Goal: Transaction & Acquisition: Purchase product/service

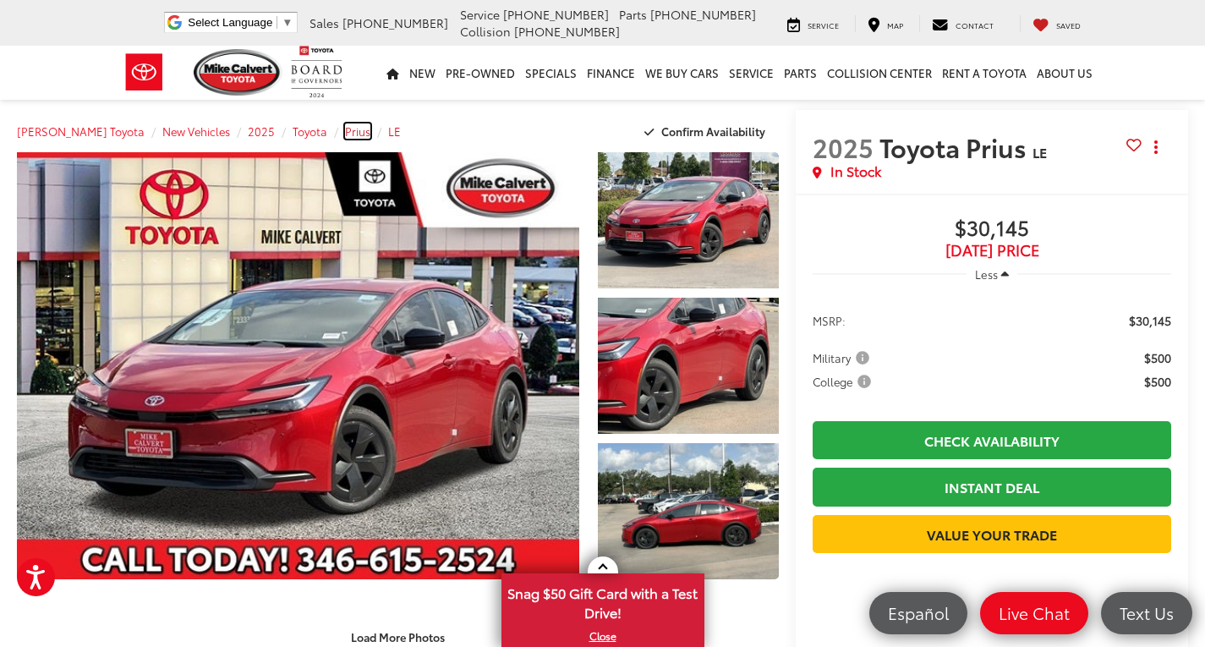
click at [345, 129] on span "Prius" at bounding box center [357, 130] width 25 height 15
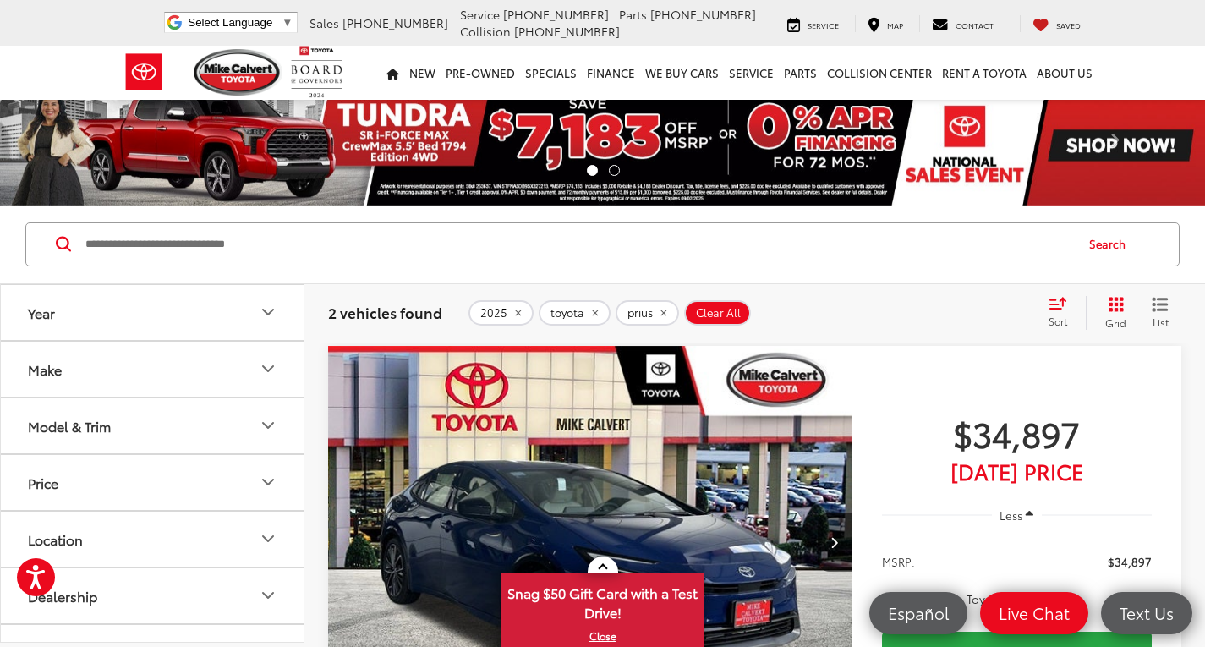
click at [1041, 311] on div "Sort" at bounding box center [1063, 313] width 46 height 34
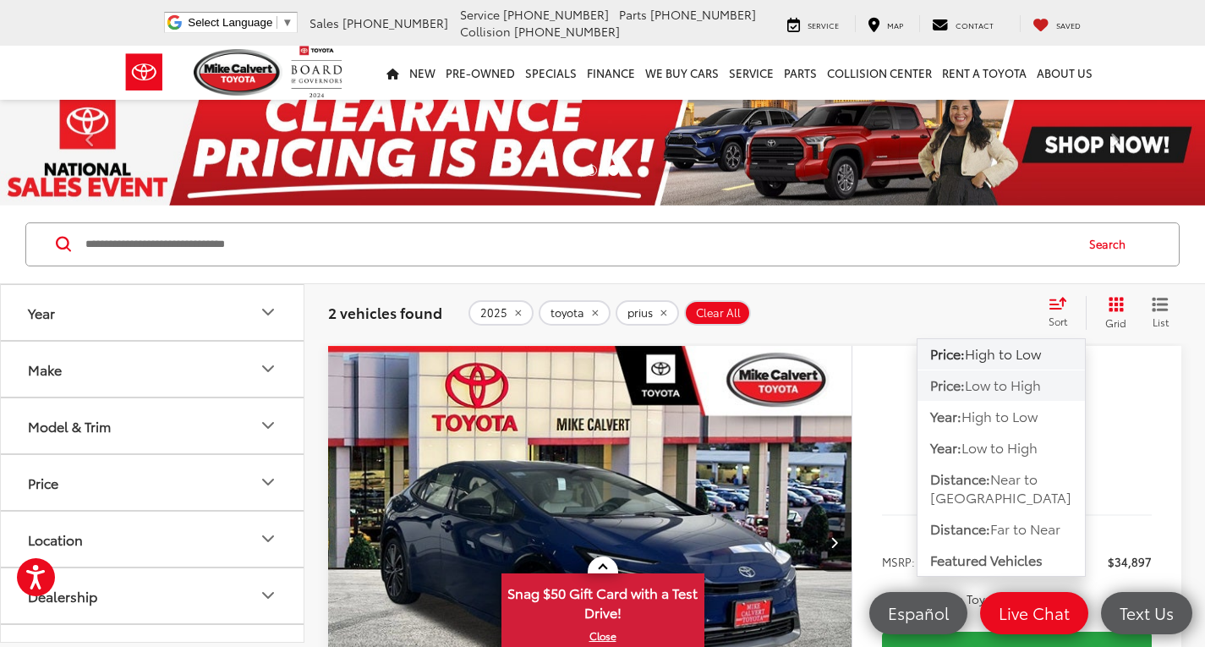
click at [997, 389] on span "Low to High" at bounding box center [1003, 384] width 76 height 19
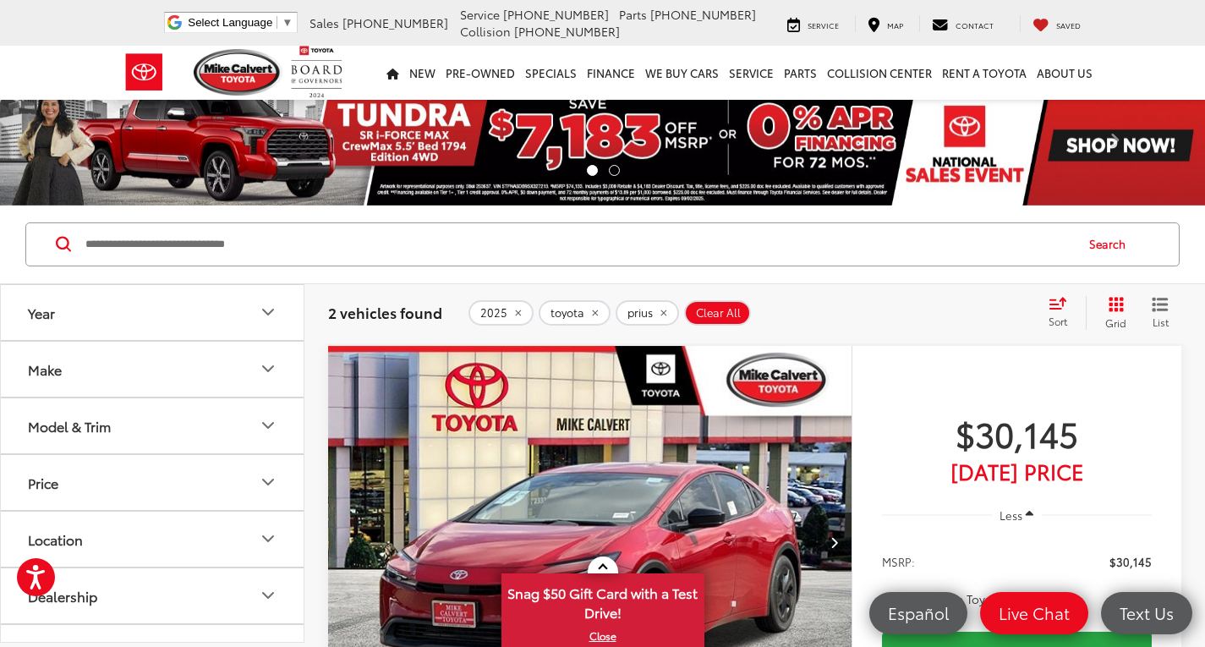
click at [276, 236] on input "Search by Make, Model, or Keyword" at bounding box center [579, 244] width 990 height 41
type input "*****"
click at [1094, 252] on button "Search" at bounding box center [1111, 244] width 77 height 42
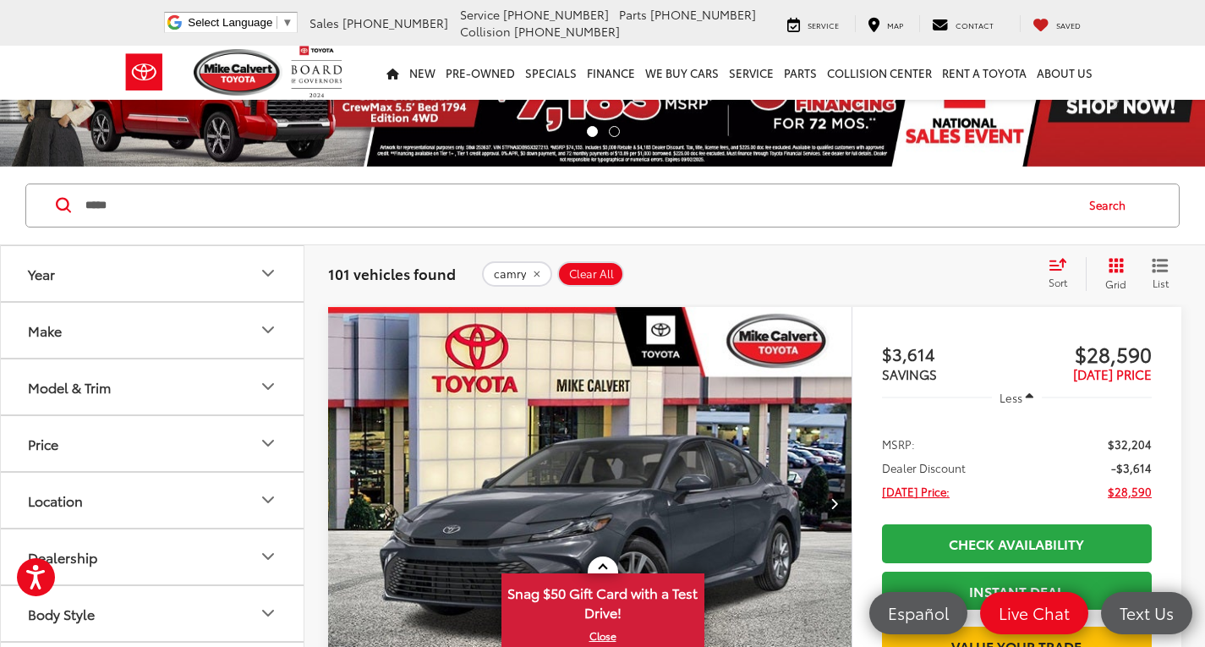
scroll to position [44, 0]
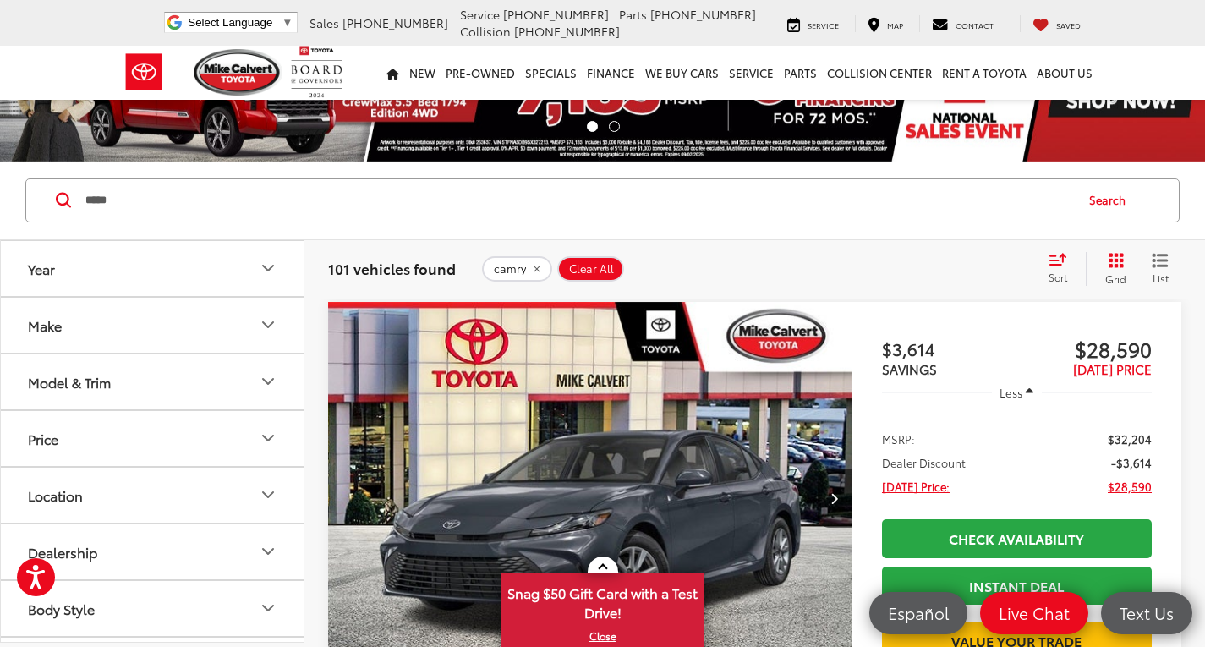
click at [1055, 274] on span "Sort" at bounding box center [1058, 277] width 19 height 14
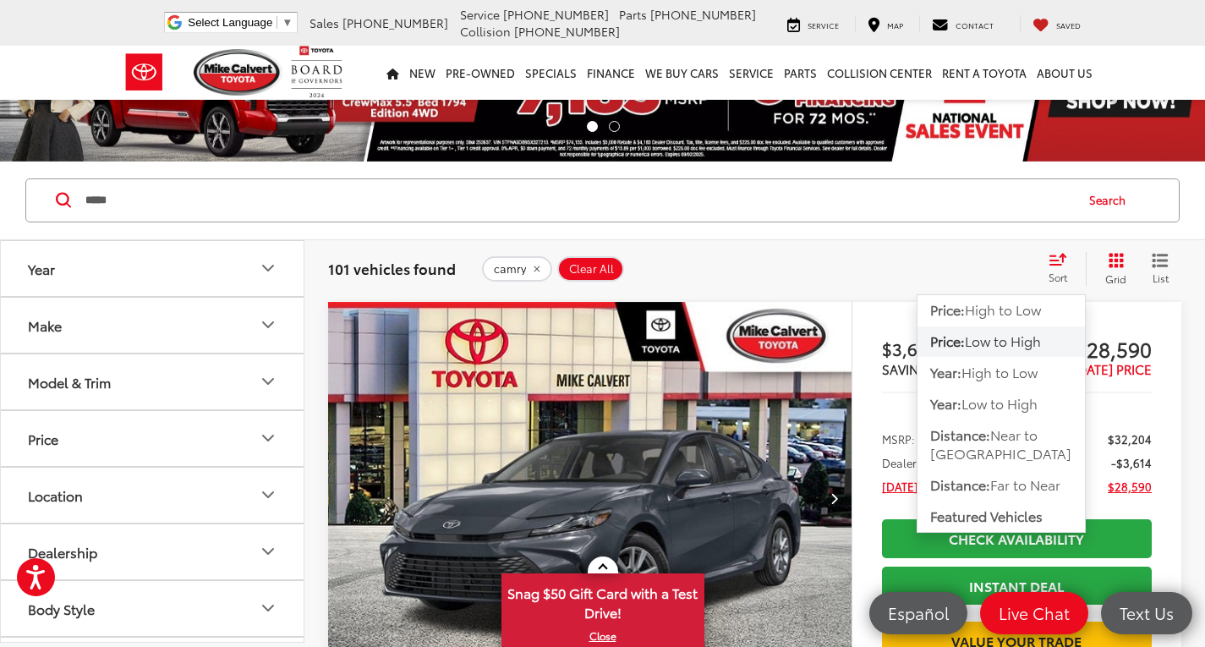
click at [1002, 337] on span "Low to High" at bounding box center [1003, 340] width 76 height 19
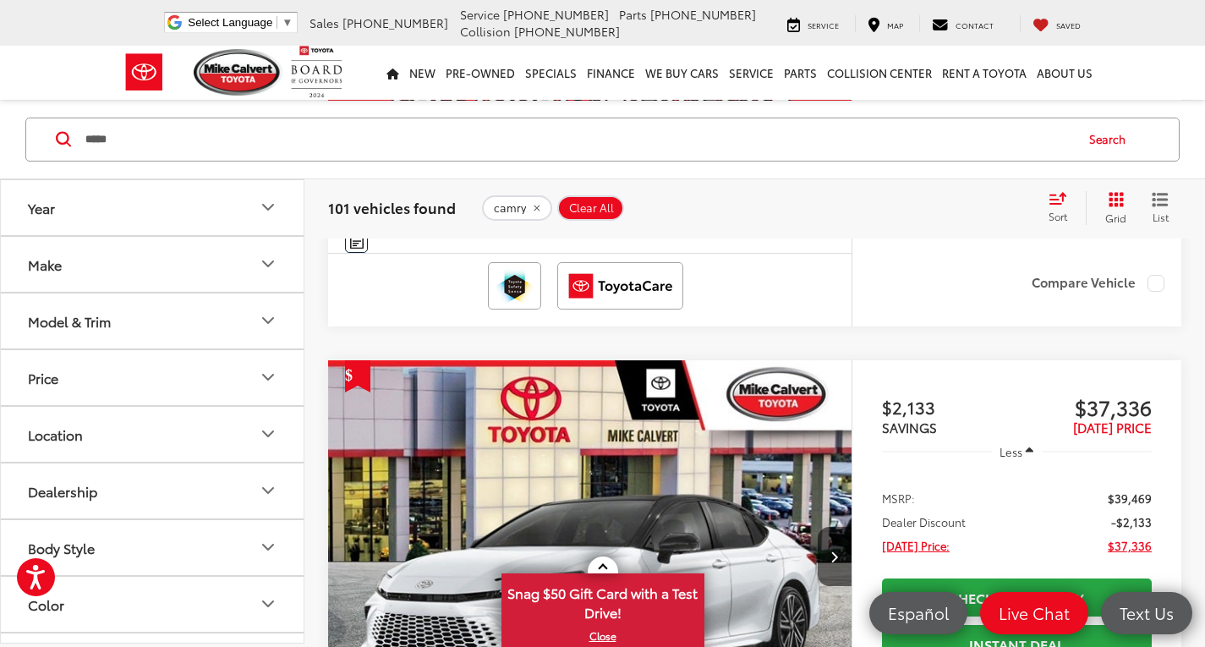
scroll to position [1236, 0]
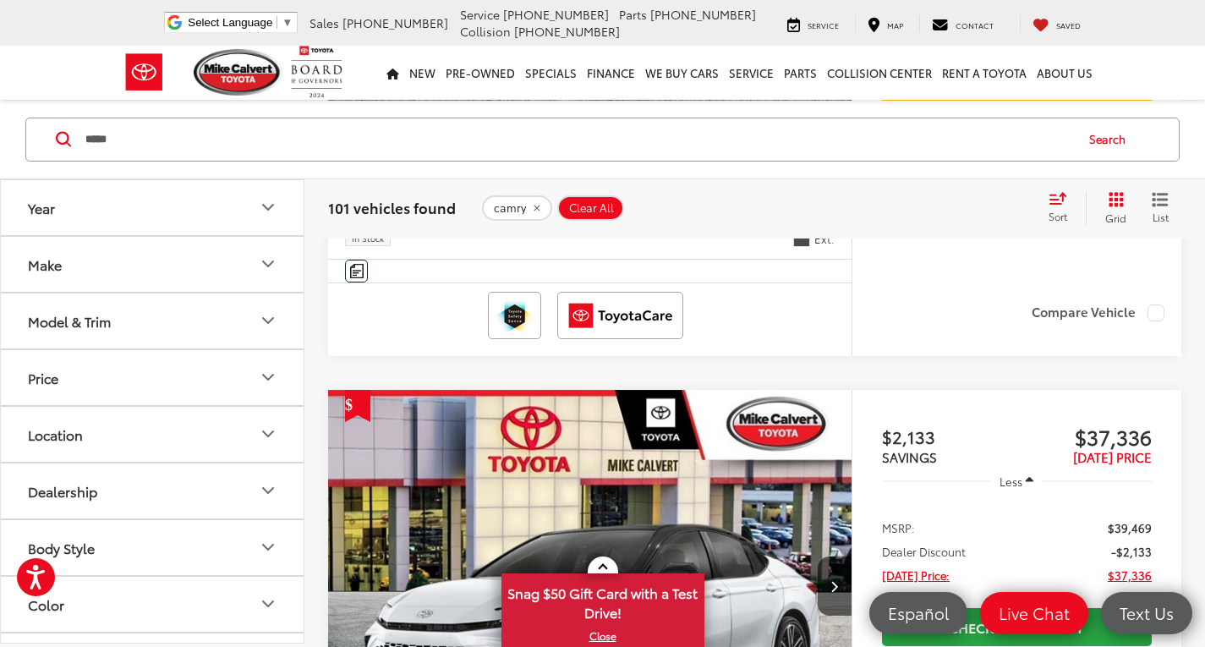
click at [1065, 203] on icon "Select sort value" at bounding box center [1058, 197] width 19 height 13
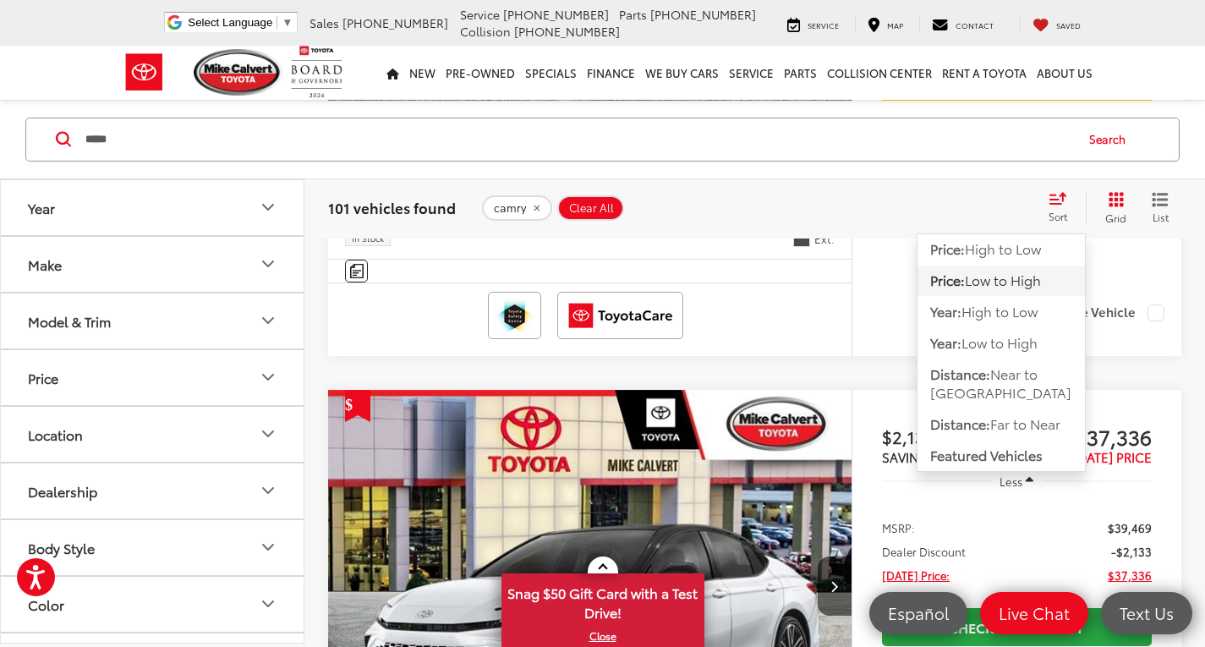
click at [1009, 280] on span "Low to High" at bounding box center [1003, 279] width 76 height 19
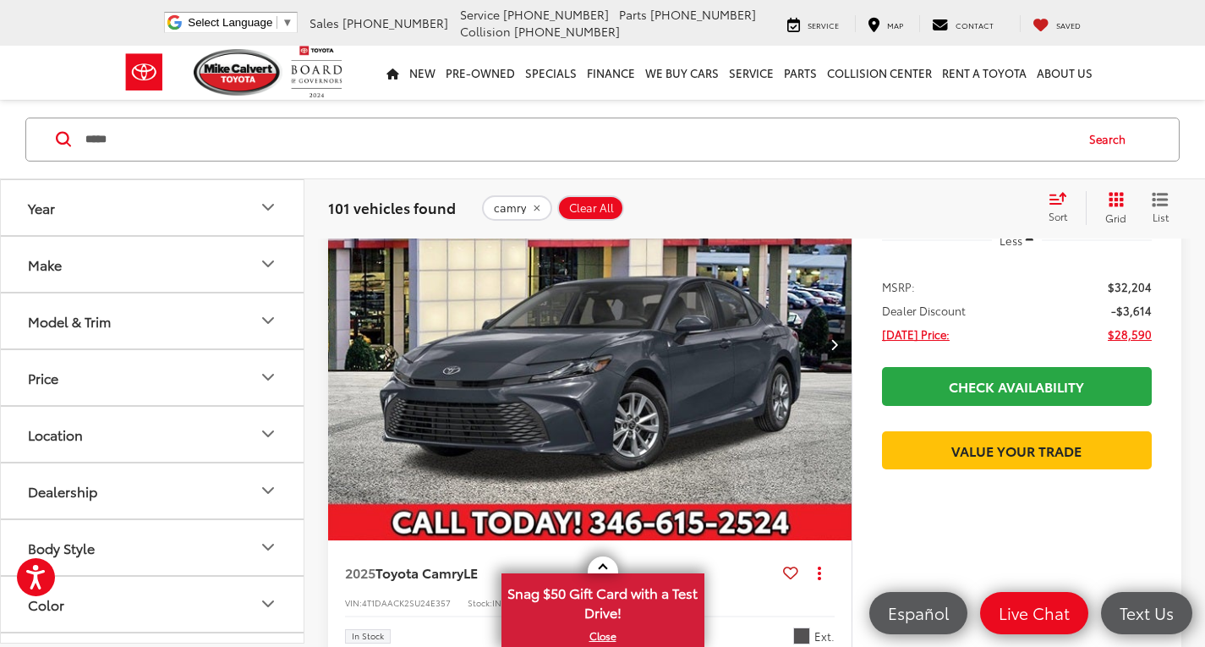
scroll to position [199, 0]
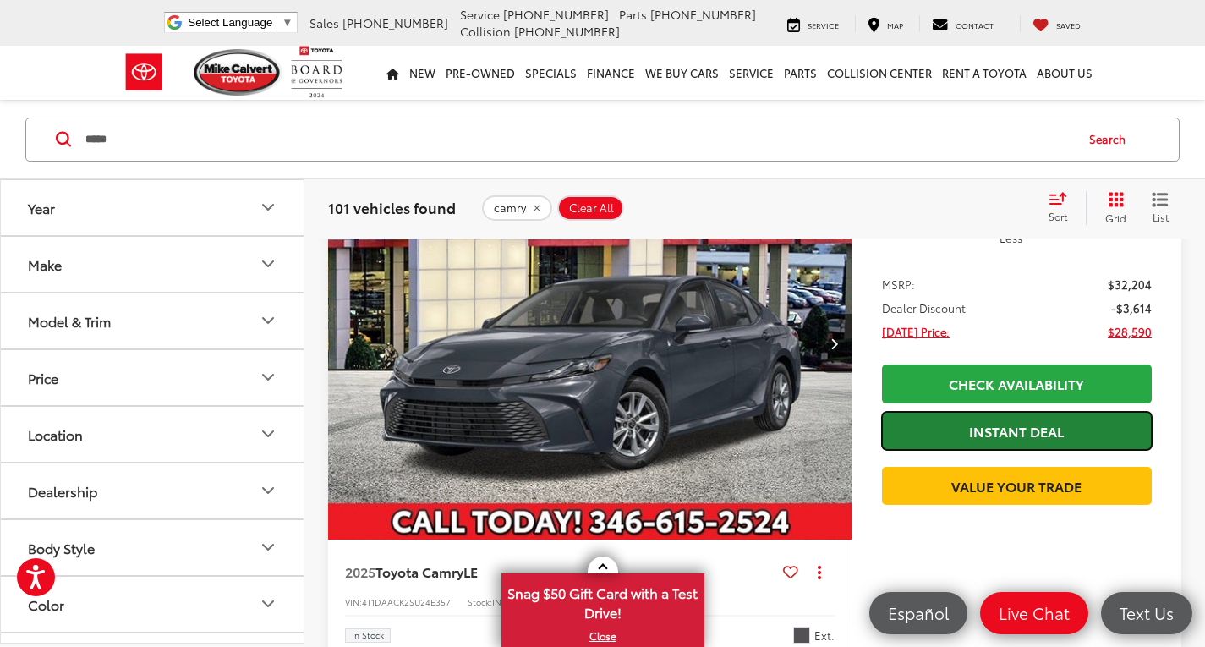
click at [991, 436] on link "Instant Deal" at bounding box center [1017, 431] width 270 height 38
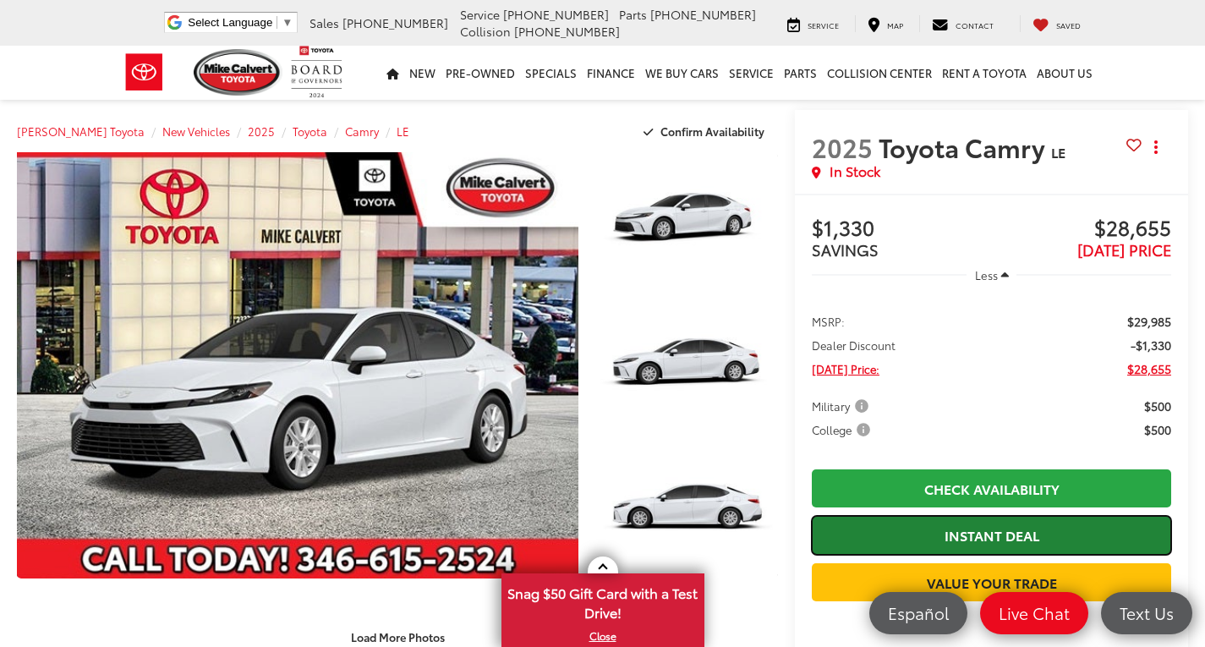
click at [951, 534] on link "Instant Deal" at bounding box center [991, 535] width 359 height 38
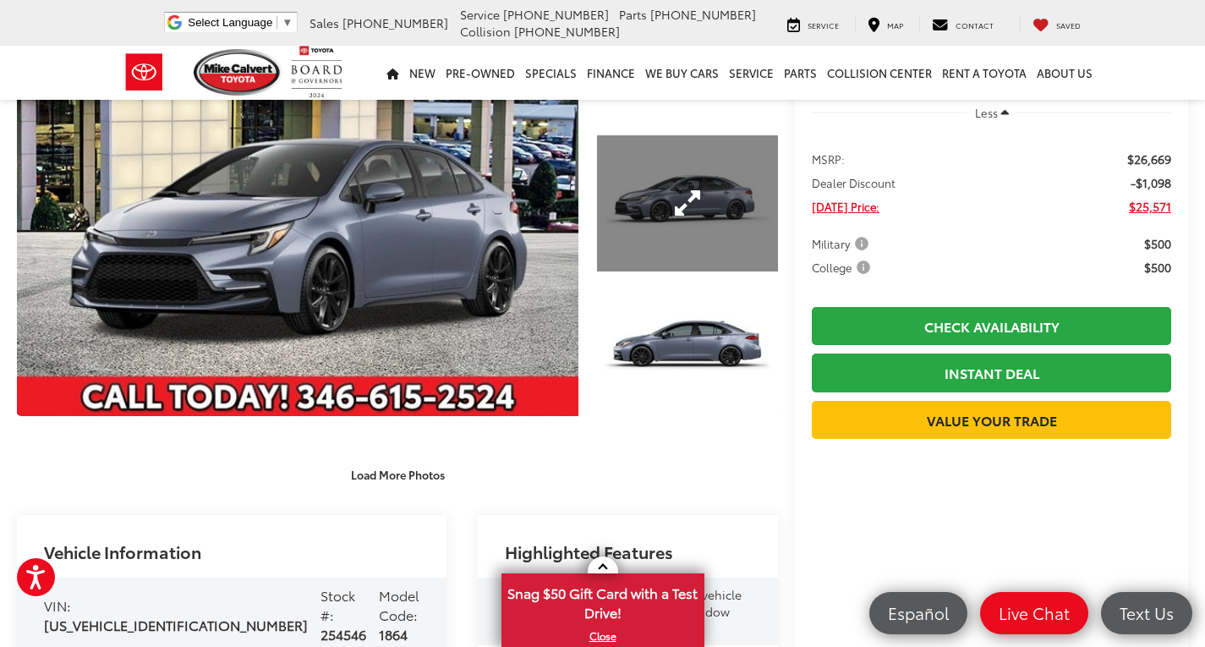
scroll to position [162, 0]
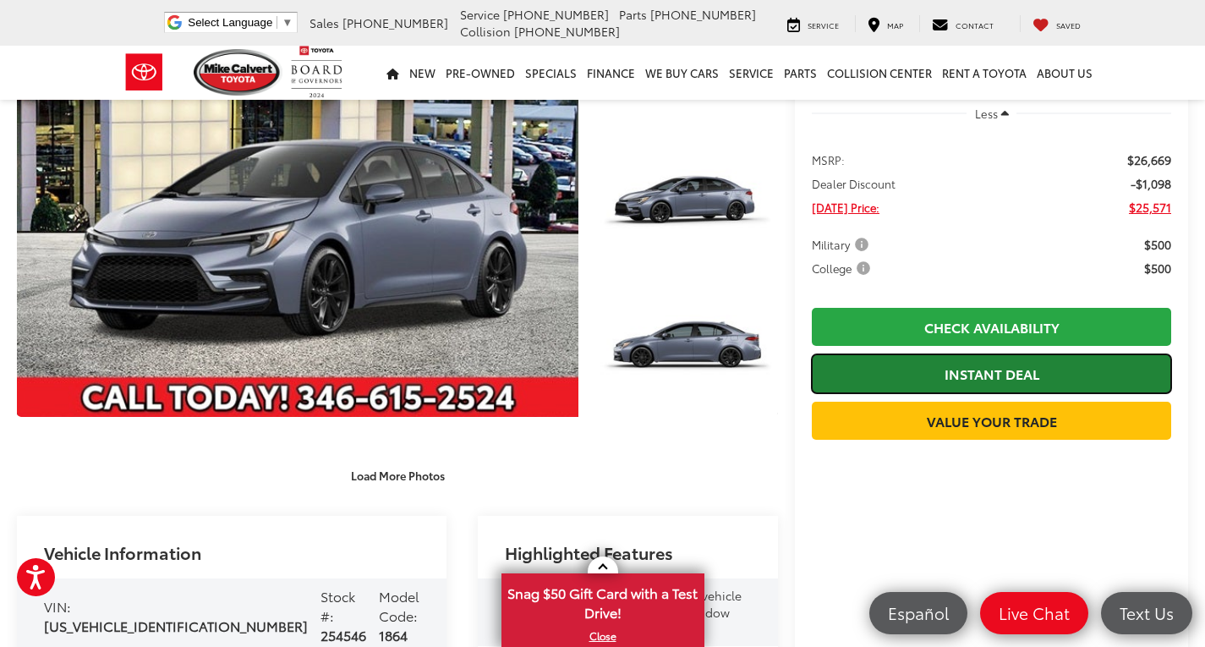
click at [902, 383] on link "Instant Deal" at bounding box center [991, 373] width 359 height 38
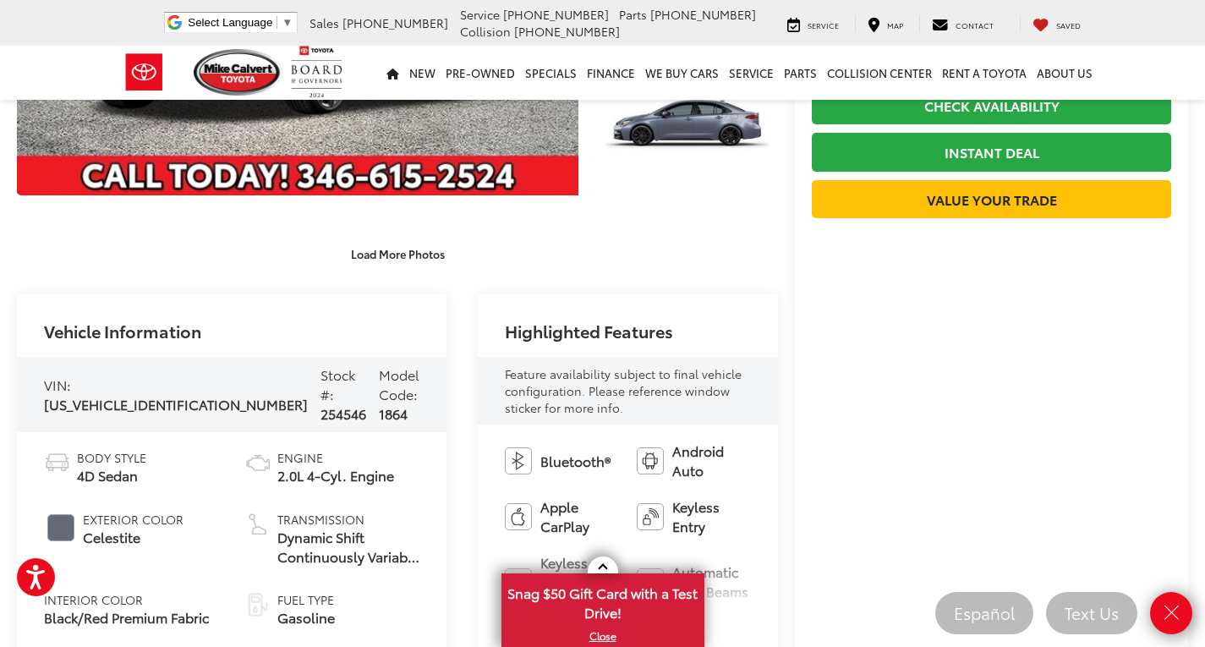
scroll to position [75, 0]
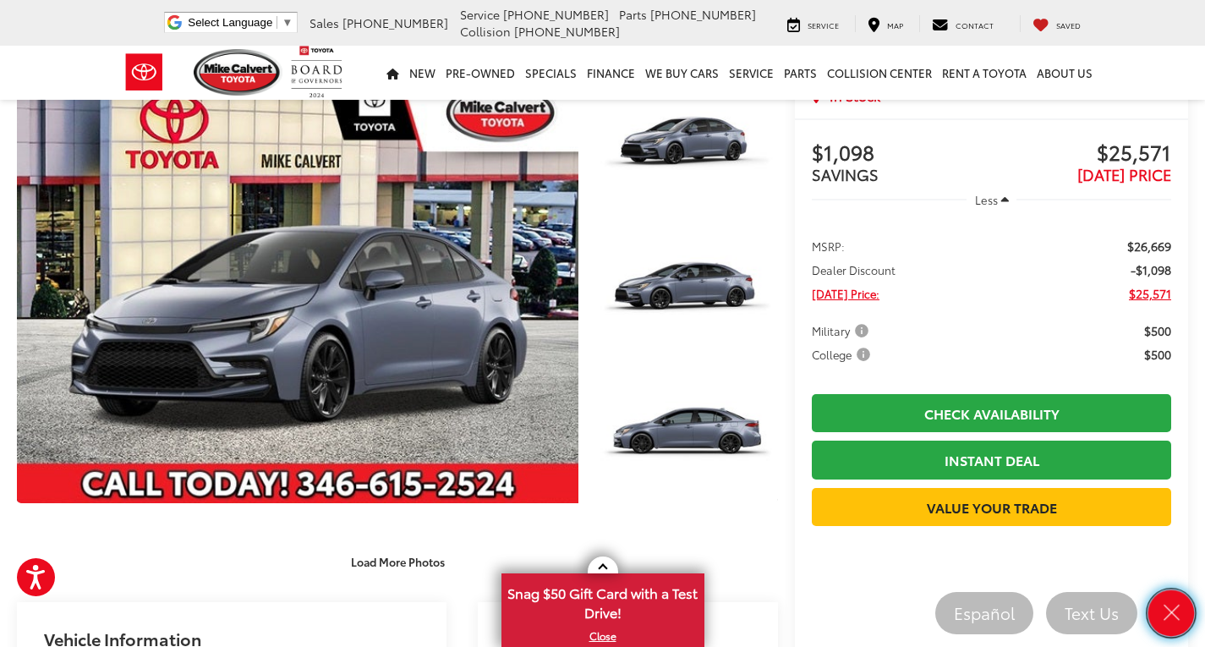
click at [1171, 606] on icon "Close" at bounding box center [1172, 613] width 24 height 24
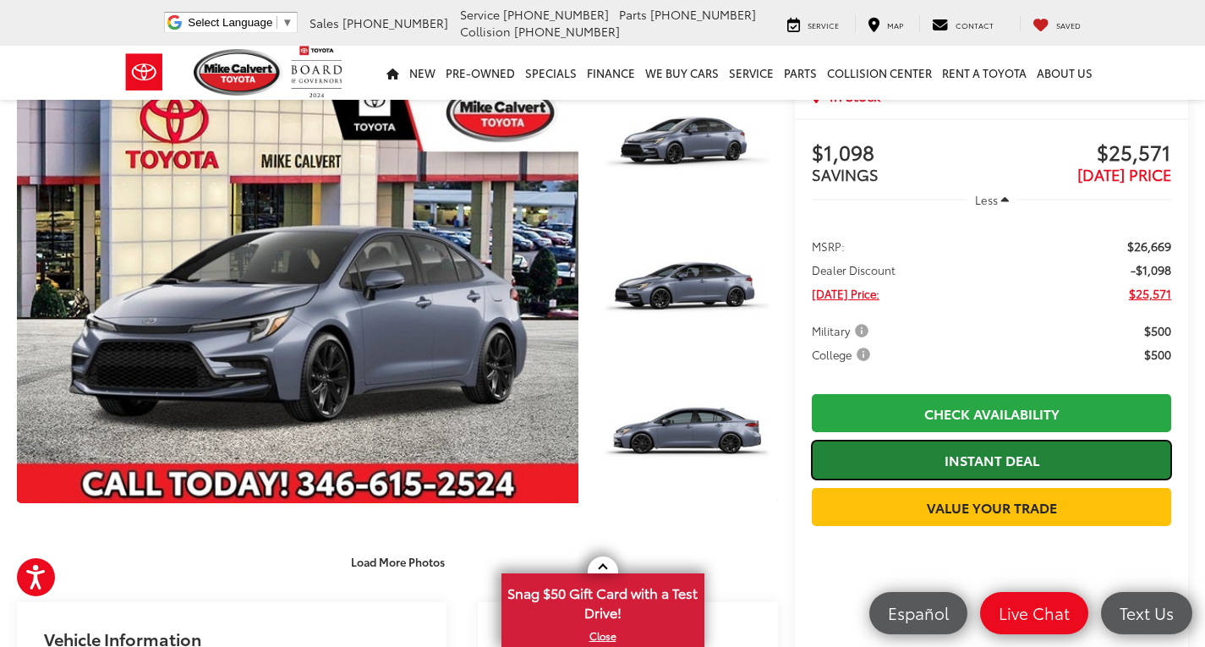
click at [952, 452] on link "Instant Deal" at bounding box center [991, 460] width 359 height 38
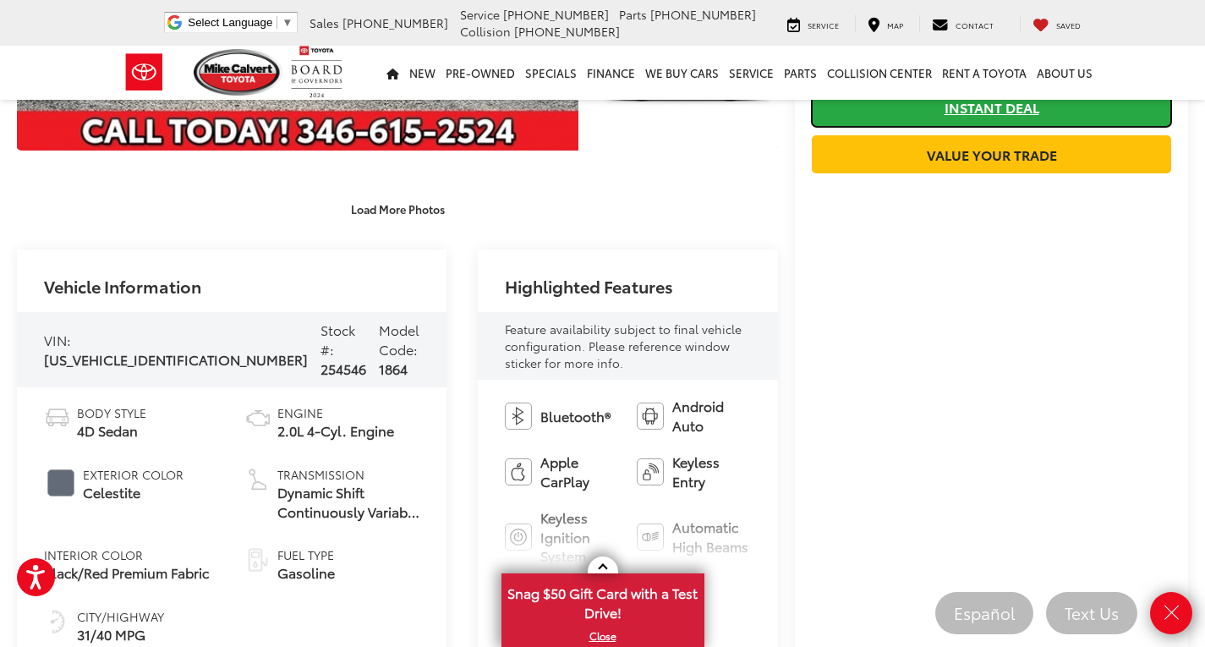
scroll to position [469, 0]
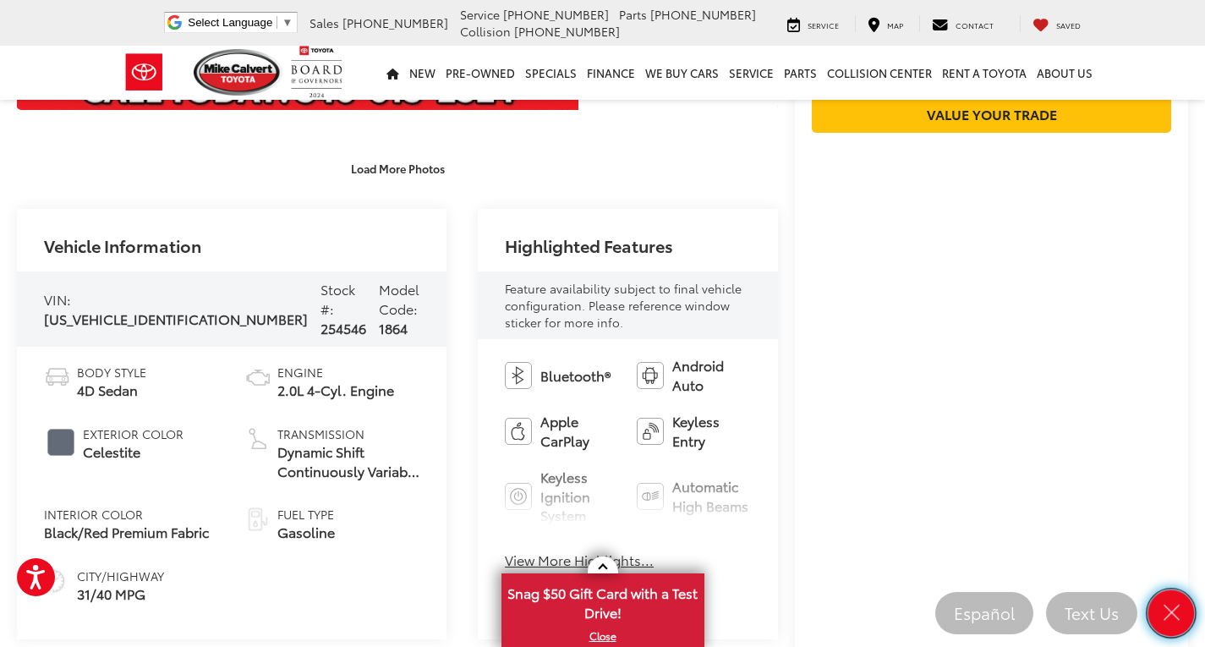
click at [1176, 615] on icon "Close" at bounding box center [1172, 613] width 24 height 24
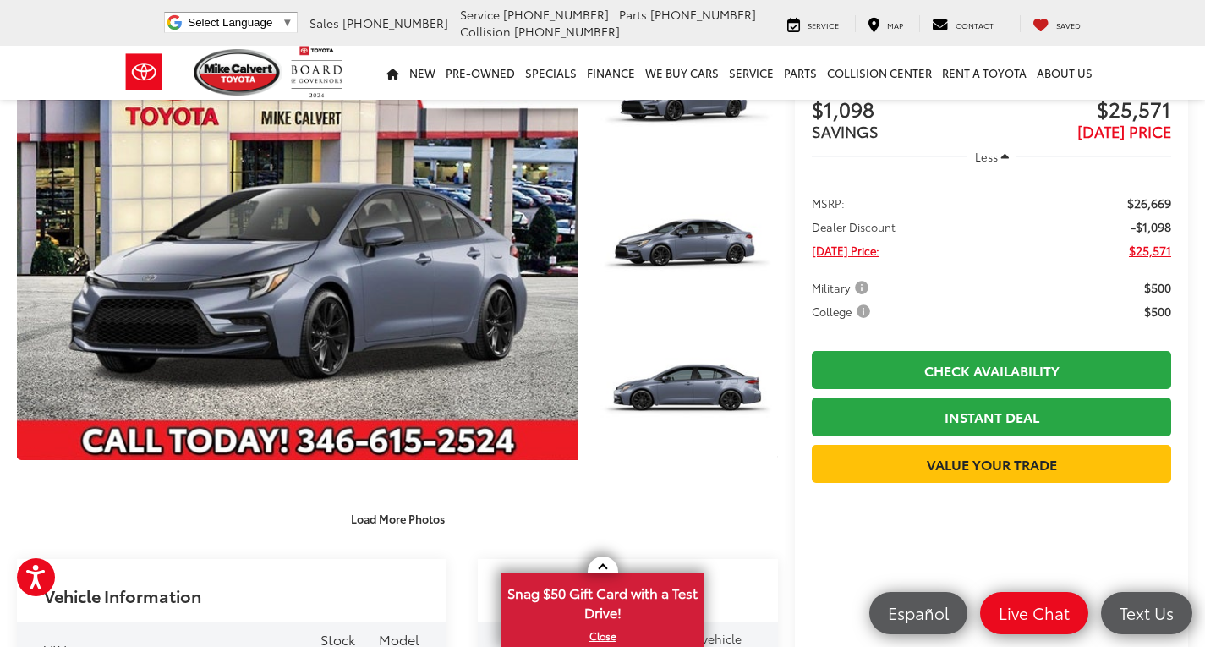
scroll to position [119, 0]
